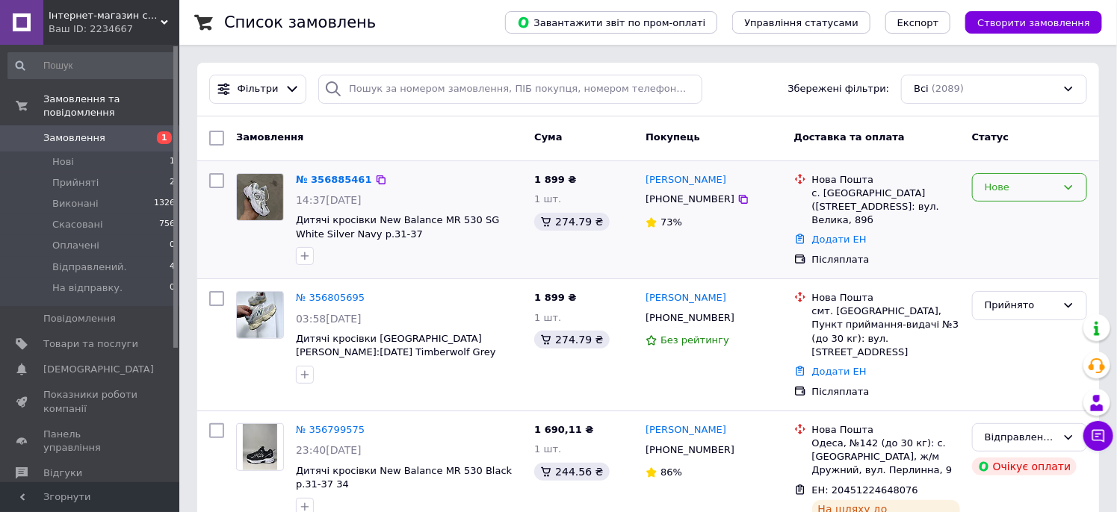
click at [1010, 192] on div "Нове" at bounding box center [1020, 188] width 72 height 16
click at [999, 219] on li "Прийнято" at bounding box center [1030, 219] width 114 height 28
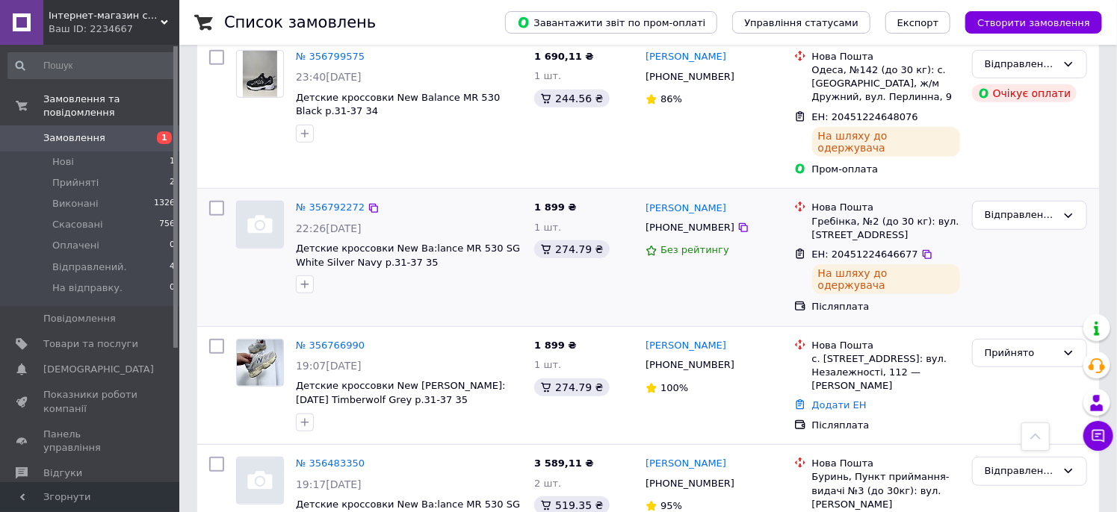
scroll to position [447, 0]
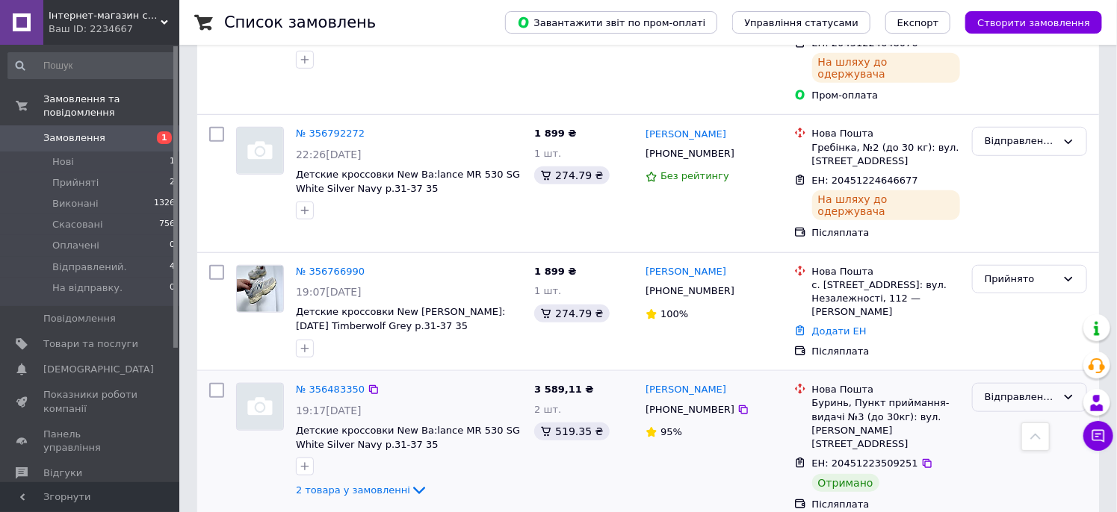
click at [1019, 390] on div "Відправлений." at bounding box center [1020, 398] width 72 height 16
click at [1002, 442] on li "Виконано" at bounding box center [1030, 456] width 114 height 28
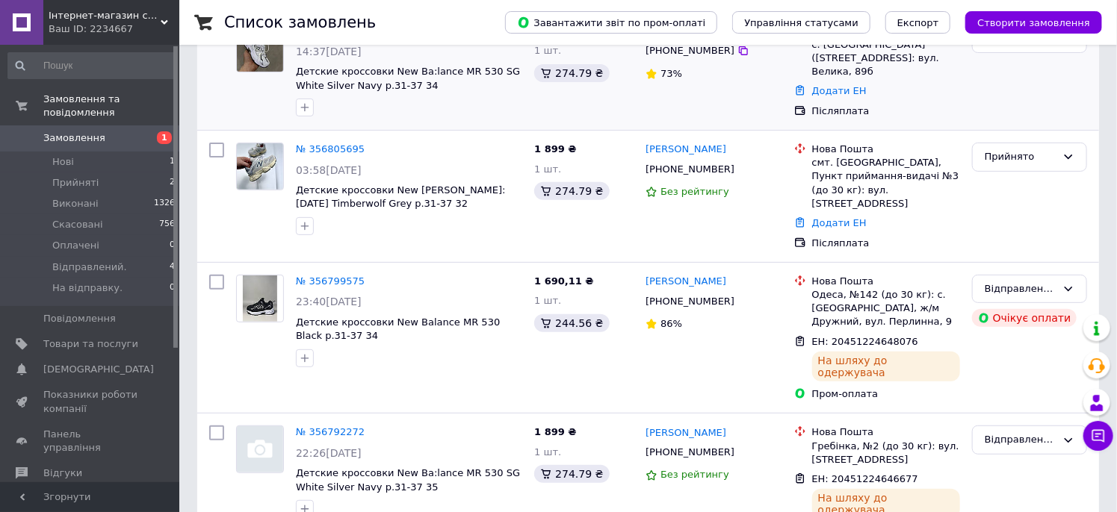
scroll to position [0, 0]
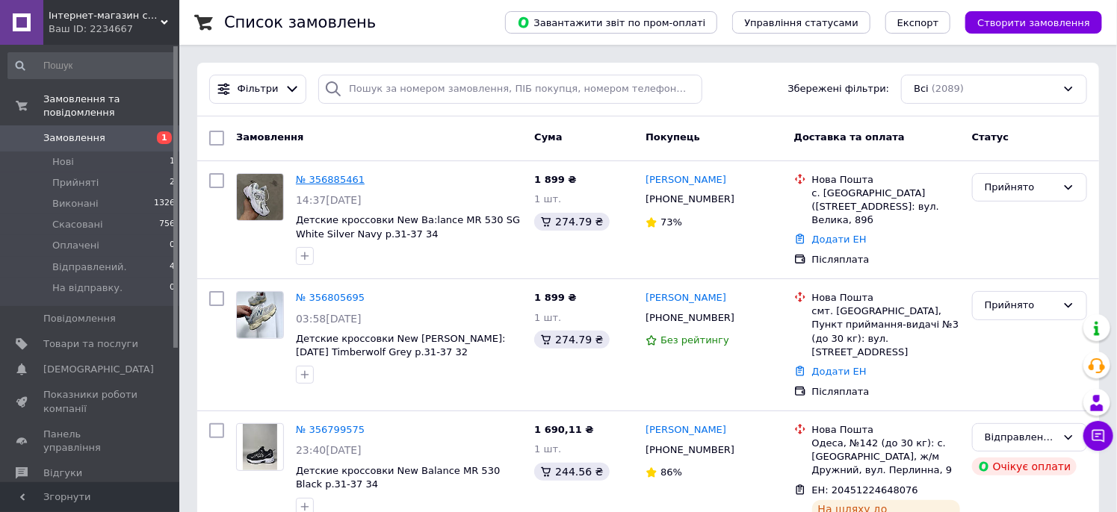
click at [310, 178] on link "№ 356885461" at bounding box center [330, 179] width 69 height 11
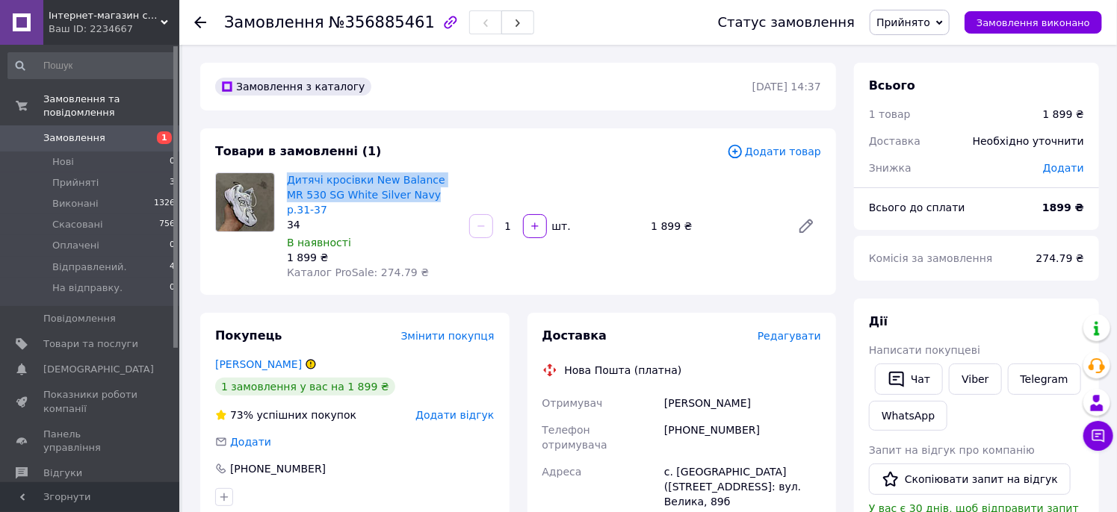
drag, startPoint x: 285, startPoint y: 179, endPoint x: 438, endPoint y: 203, distance: 155.8
click at [438, 203] on div "Дитячі кросівки New Balance MR 530 SG White Silver Navy р.31-37 34 В наявності …" at bounding box center [372, 227] width 182 height 114
copy link "Дитячі кросівки New Balance MR 530 SG White Silver Navy"
click at [976, 395] on link "Viber" at bounding box center [975, 379] width 52 height 31
click at [190, 16] on div "Замовлення №356885461 Статус замовлення Прийнято Виконано Скасовано Оплачено Ві…" at bounding box center [647, 22] width 937 height 45
